Goal: Check status: Check status

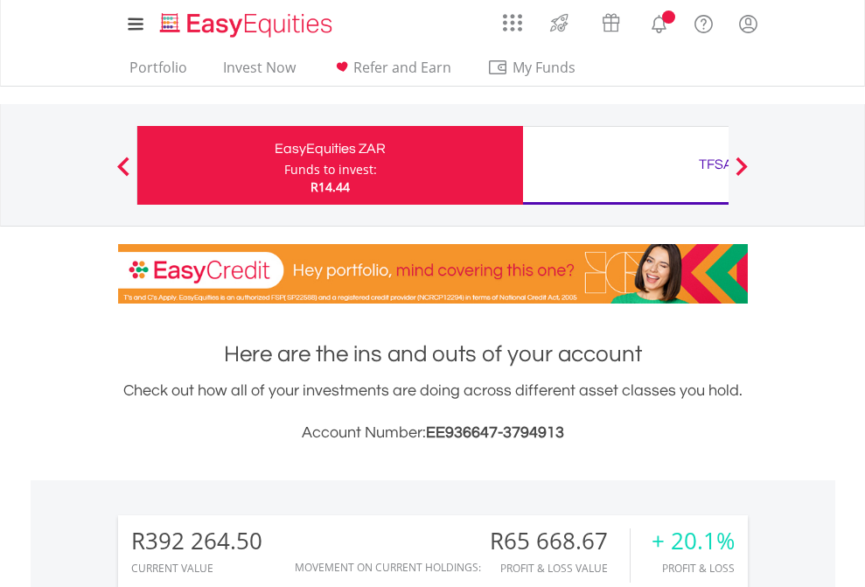
scroll to position [168, 275]
click at [284, 165] on div "Funds to invest:" at bounding box center [330, 169] width 93 height 17
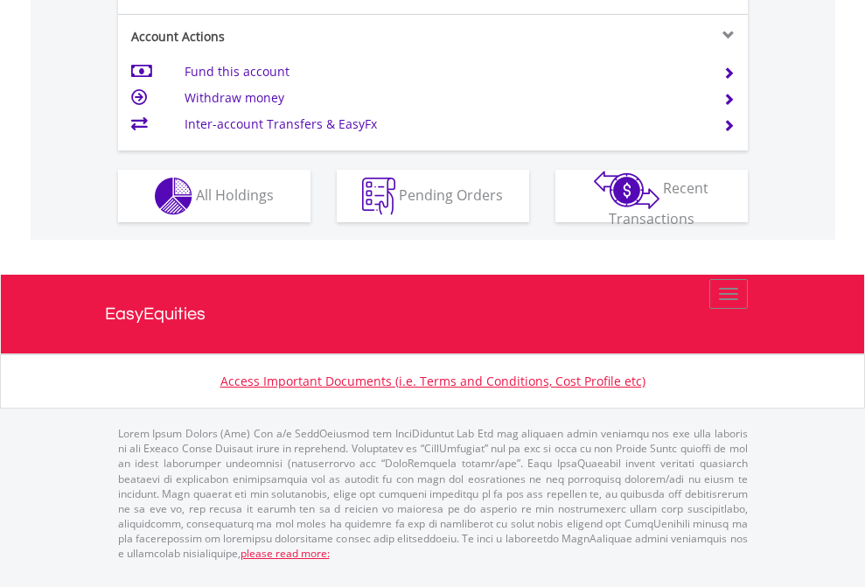
scroll to position [1642, 0]
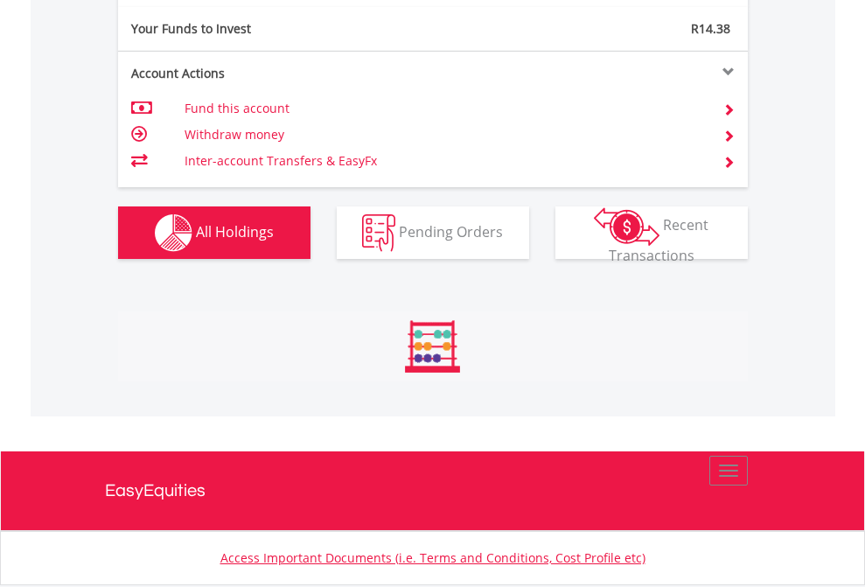
scroll to position [168, 275]
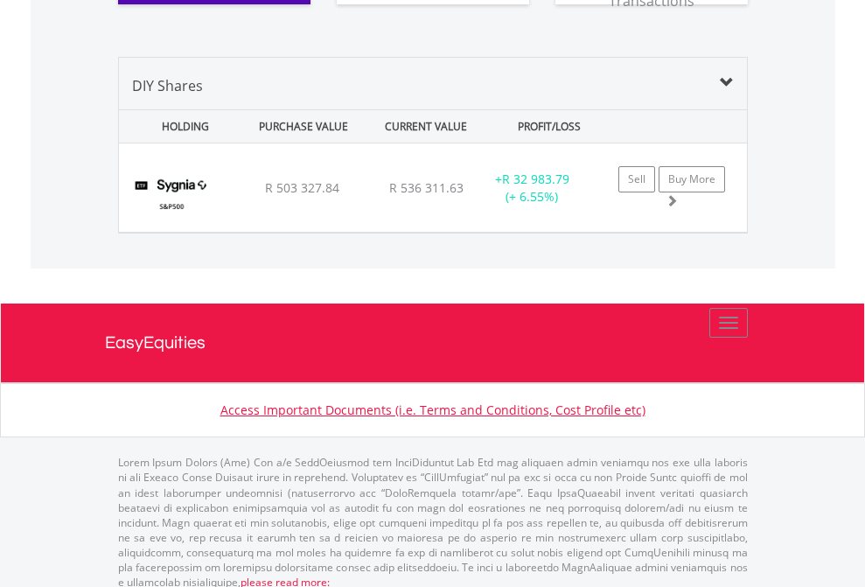
scroll to position [1945, 0]
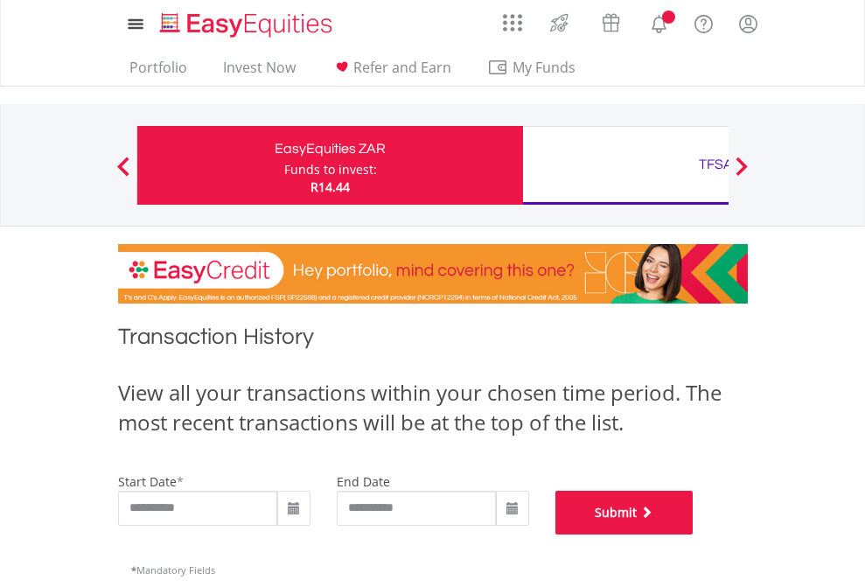
click at [694, 534] on button "Submit" at bounding box center [624, 513] width 138 height 44
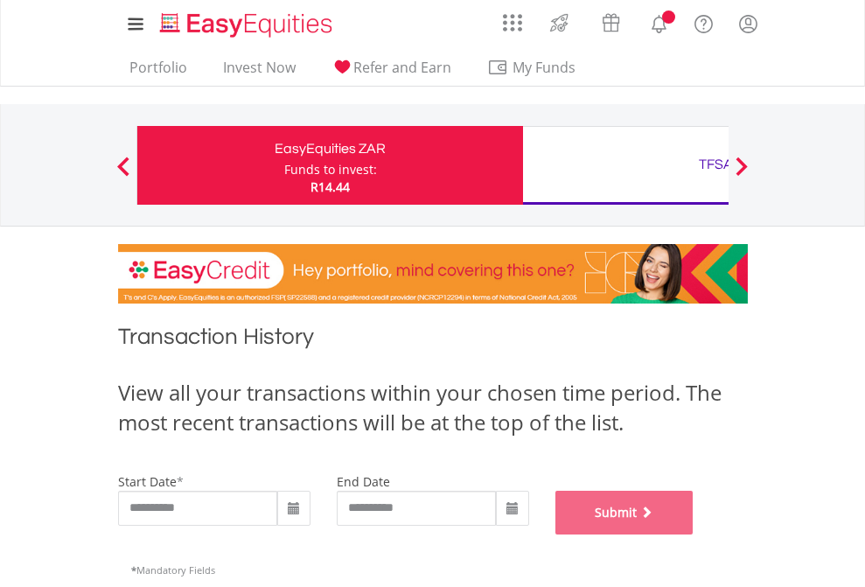
scroll to position [709, 0]
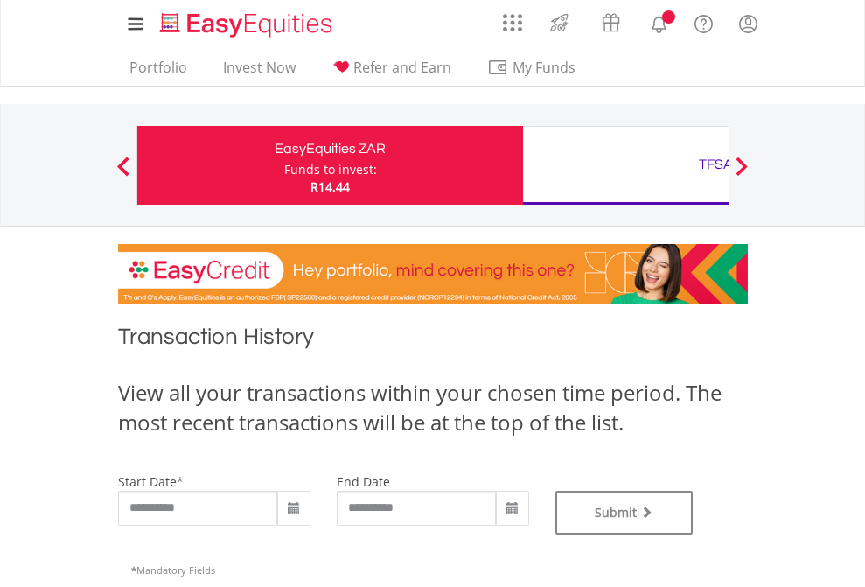
click at [625, 165] on div "TFSA" at bounding box center [715, 164] width 365 height 24
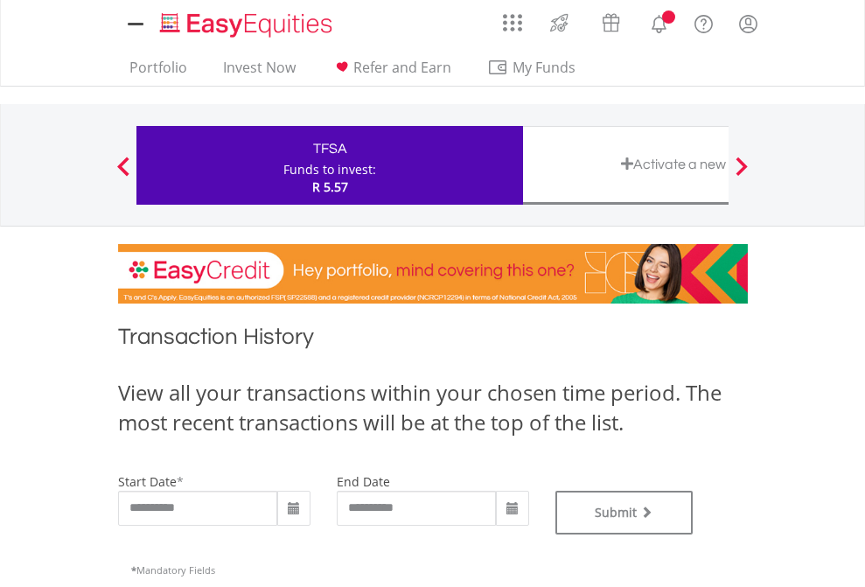
type input "**********"
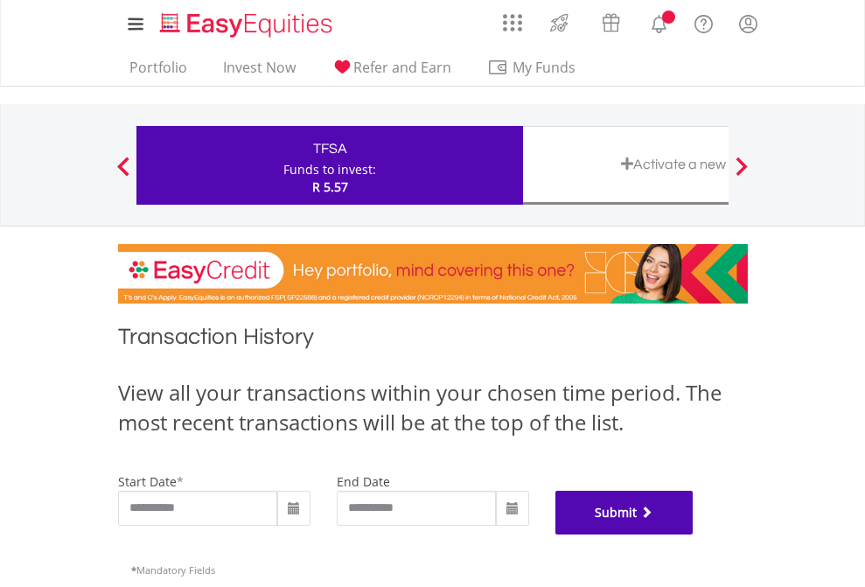
click at [694, 534] on button "Submit" at bounding box center [624, 513] width 138 height 44
